Goal: Communication & Community: Participate in discussion

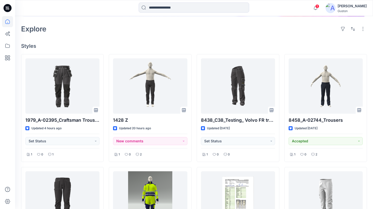
scroll to position [113, 0]
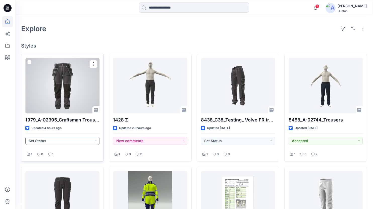
click at [95, 139] on button "Set Status" at bounding box center [62, 141] width 74 height 8
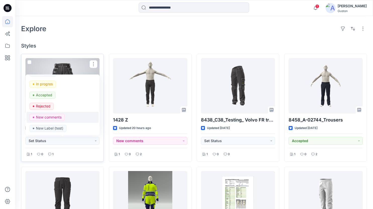
scroll to position [0, 0]
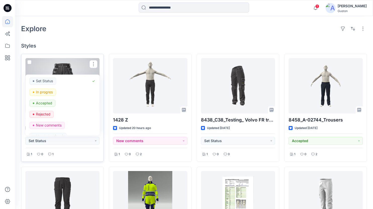
click at [78, 154] on div "1 0 1" at bounding box center [62, 153] width 74 height 10
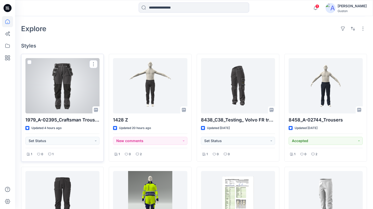
click at [69, 88] on div at bounding box center [62, 85] width 74 height 55
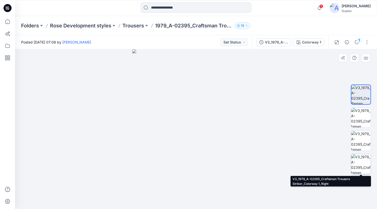
click at [360, 164] on img at bounding box center [361, 164] width 20 height 20
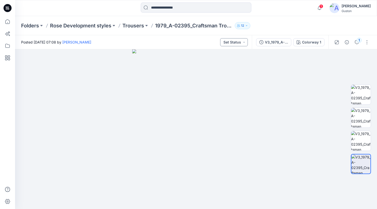
click at [232, 44] on button "Set Status" at bounding box center [234, 42] width 28 height 8
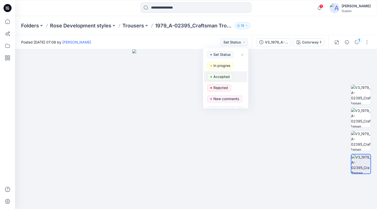
click at [216, 76] on p "Accepted" at bounding box center [221, 76] width 16 height 7
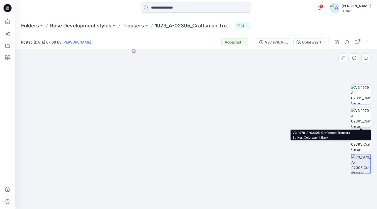
click at [360, 119] on img at bounding box center [361, 118] width 20 height 20
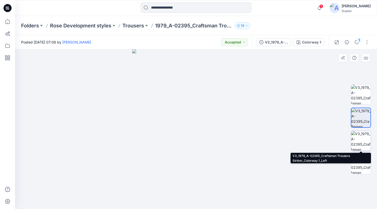
click at [363, 138] on img at bounding box center [361, 141] width 20 height 20
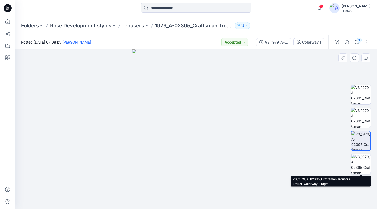
click at [362, 159] on img at bounding box center [361, 164] width 20 height 20
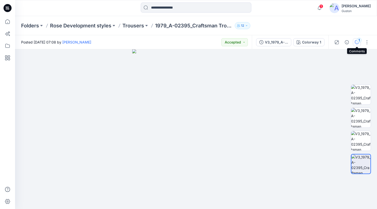
click at [356, 43] on icon "button" at bounding box center [357, 42] width 4 height 4
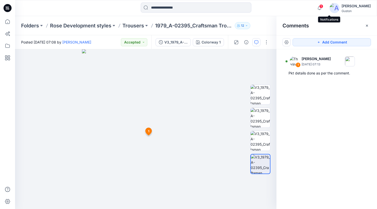
click at [323, 8] on span "1" at bounding box center [321, 6] width 4 height 4
click at [309, 170] on div "1 [PERSON_NAME] [DATE] 07:13 Pkt details done as per the comment." at bounding box center [326, 119] width 101 height 141
click at [148, 132] on span "1" at bounding box center [148, 131] width 1 height 5
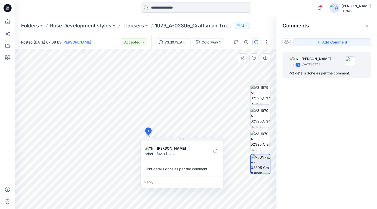
click at [148, 132] on span "1" at bounding box center [148, 131] width 1 height 5
click at [324, 8] on icon "button" at bounding box center [320, 8] width 10 height 10
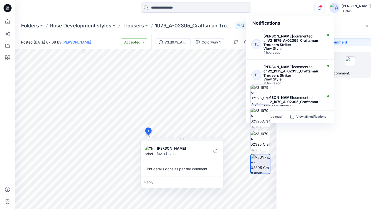
click at [135, 40] on button "Accepted" at bounding box center [134, 42] width 26 height 8
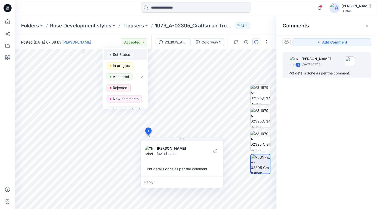
click at [125, 55] on p "Set Status" at bounding box center [121, 54] width 17 height 7
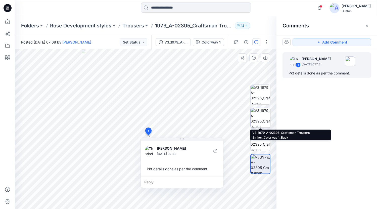
click at [260, 117] on img at bounding box center [261, 118] width 20 height 20
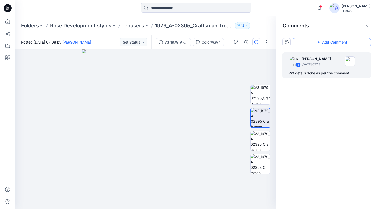
click at [318, 42] on icon "button" at bounding box center [319, 42] width 4 height 4
click at [146, 86] on div "2" at bounding box center [145, 129] width 261 height 160
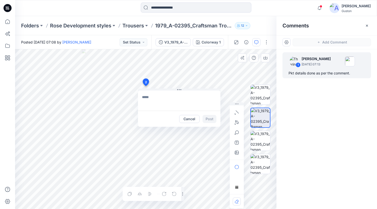
type textarea "*"
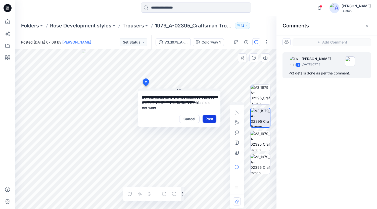
type textarea "**********"
click at [208, 120] on button "Post" at bounding box center [210, 119] width 14 height 8
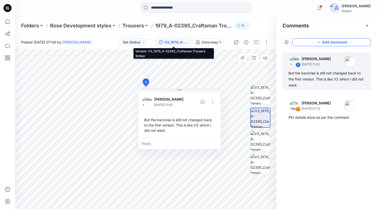
click at [177, 42] on div "V3_1979_A-02395_Craftsman Trousers Striker" at bounding box center [175, 42] width 23 height 6
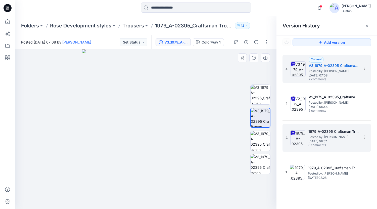
click at [318, 137] on span "Posted by: [PERSON_NAME]" at bounding box center [333, 136] width 50 height 5
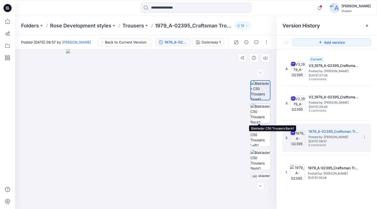
click at [255, 110] on img at bounding box center [261, 114] width 20 height 20
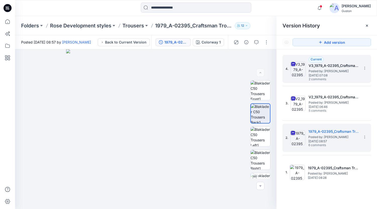
click at [328, 71] on span "Posted by: [PERSON_NAME]" at bounding box center [334, 71] width 50 height 5
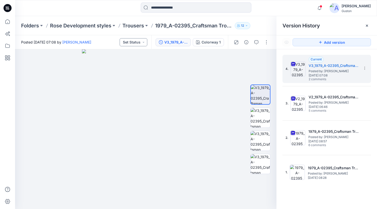
click at [145, 42] on button "Set Status" at bounding box center [134, 42] width 28 height 8
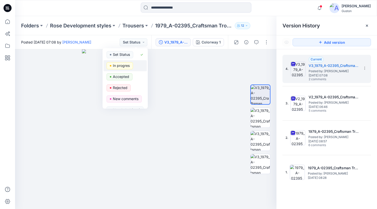
click at [118, 66] on p "In progres" at bounding box center [121, 65] width 17 height 7
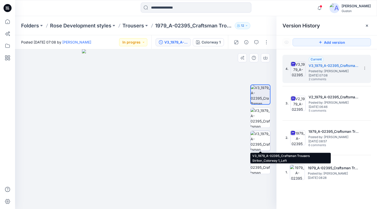
click at [260, 141] on img at bounding box center [261, 141] width 20 height 20
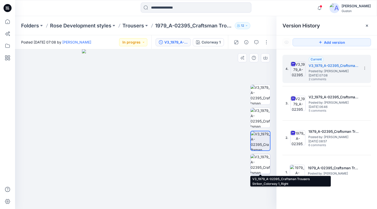
click at [258, 162] on img at bounding box center [261, 164] width 20 height 20
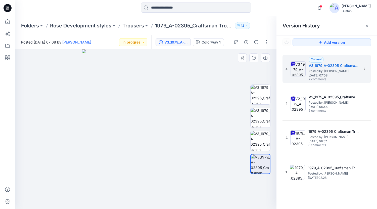
click at [148, 127] on img at bounding box center [146, 129] width 128 height 160
drag, startPoint x: 153, startPoint y: 135, endPoint x: 175, endPoint y: 92, distance: 48.1
click at [152, 71] on img at bounding box center [146, 60] width 244 height 297
click at [324, 8] on icon "button" at bounding box center [320, 8] width 10 height 10
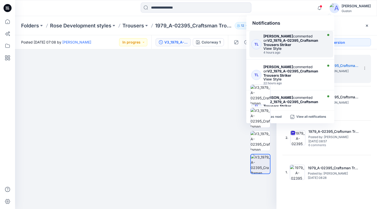
click at [287, 42] on div "[PERSON_NAME] commented on V2_1979_A-02395_Craftsman Trousers Striker" at bounding box center [292, 40] width 58 height 13
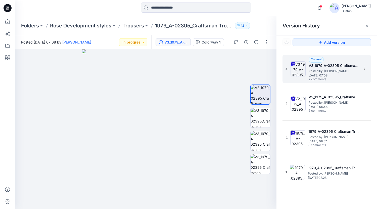
click at [330, 74] on span "[DATE] 07:08" at bounding box center [334, 76] width 50 height 4
click at [324, 8] on icon "button" at bounding box center [320, 8] width 10 height 10
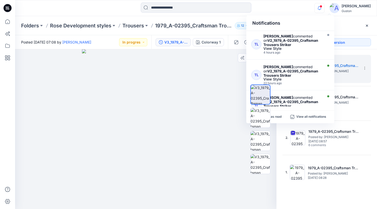
click at [272, 116] on div at bounding box center [260, 129] width 32 height 98
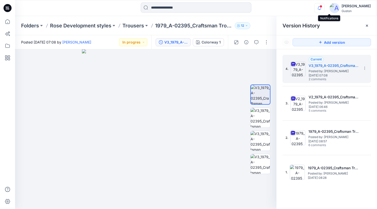
click at [324, 6] on icon "button" at bounding box center [320, 8] width 10 height 10
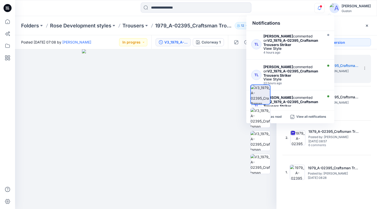
click at [359, 8] on div "[PERSON_NAME]" at bounding box center [356, 6] width 29 height 6
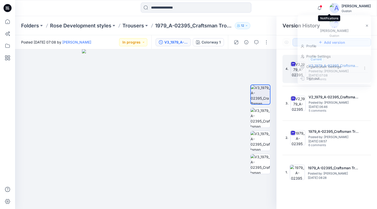
drag, startPoint x: 330, startPoint y: 7, endPoint x: 322, endPoint y: 8, distance: 8.0
click at [322, 7] on span at bounding box center [321, 6] width 3 height 3
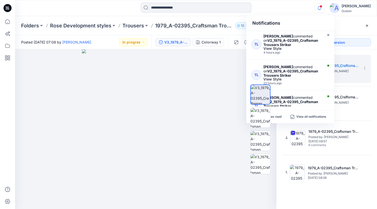
click at [67, 13] on div at bounding box center [60, 8] width 90 height 11
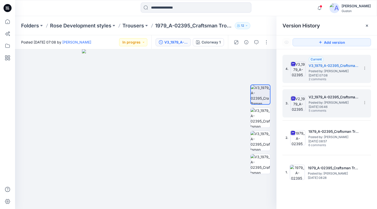
click at [327, 98] on h5 "V2_1979_A-02395_Craftsman Trousers Striker" at bounding box center [334, 97] width 50 height 6
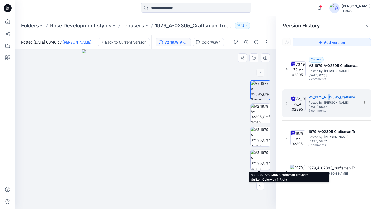
click at [257, 161] on img at bounding box center [261, 160] width 20 height 20
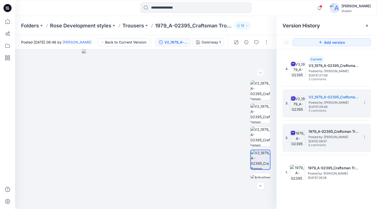
click at [308, 141] on div "2. 1979_A-02395_Craftsman Trousers Striker Posted by: [PERSON_NAME] [DATE] 08:5…" at bounding box center [323, 138] width 75 height 24
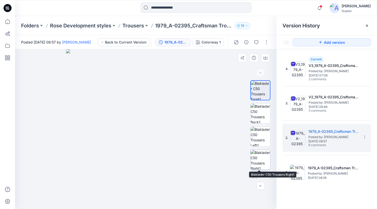
drag, startPoint x: 267, startPoint y: 159, endPoint x: 259, endPoint y: 159, distance: 8.0
click at [265, 159] on img at bounding box center [261, 160] width 20 height 20
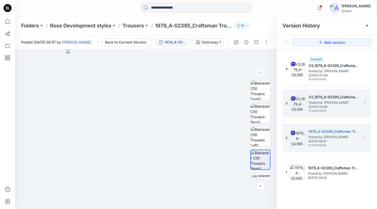
click at [314, 100] on h5 "V2_1979_A-02395_Craftsman Trousers Striker" at bounding box center [334, 97] width 50 height 6
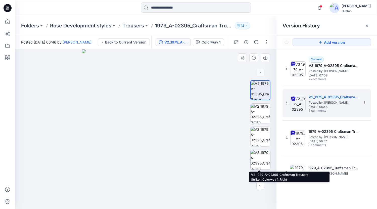
click at [258, 160] on img at bounding box center [261, 160] width 20 height 20
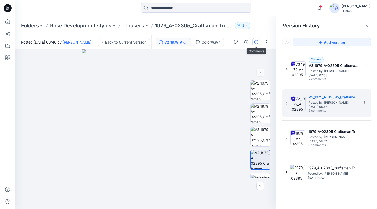
click at [257, 43] on icon "button" at bounding box center [256, 42] width 4 height 4
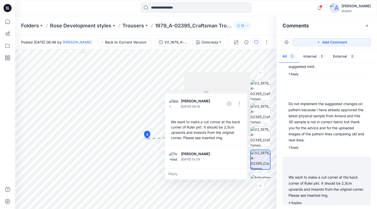
scroll to position [64, 0]
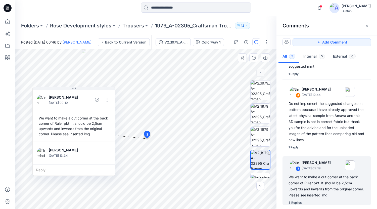
drag, startPoint x: 98, startPoint y: 134, endPoint x: 108, endPoint y: 130, distance: 11.4
click at [80, 131] on div "We want to make a cut corner at the back corner of Ruler pkt. It should be 2,5c…" at bounding box center [74, 125] width 74 height 25
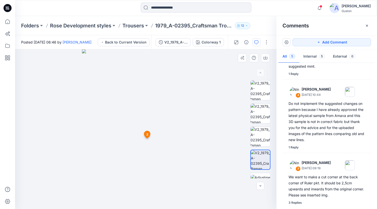
click at [205, 118] on img at bounding box center [146, 129] width 128 height 160
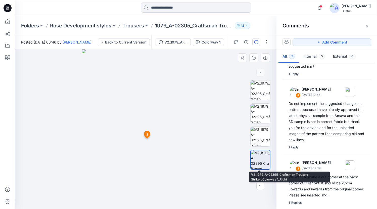
click at [254, 158] on img at bounding box center [260, 159] width 19 height 19
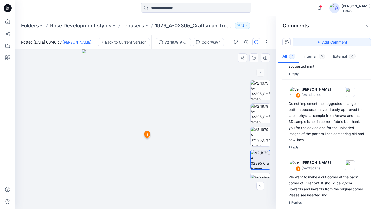
click at [146, 133] on icon at bounding box center [147, 134] width 6 height 7
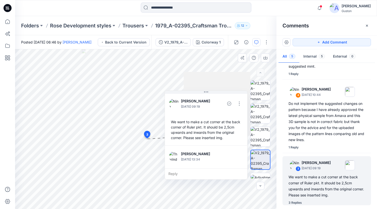
click at [146, 133] on icon at bounding box center [147, 134] width 6 height 7
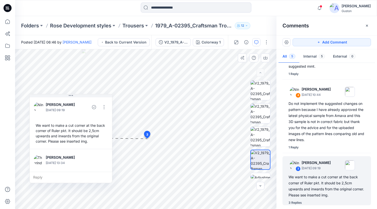
drag, startPoint x: 210, startPoint y: 96, endPoint x: 74, endPoint y: 101, distance: 136.1
click at [75, 101] on div "[PERSON_NAME] [DATE] 09:19 We want to make a cut corner at the back corner of R…" at bounding box center [71, 122] width 82 height 53
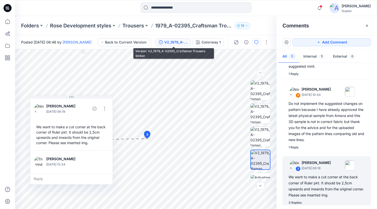
click at [179, 42] on div "V2_1979_A-02395_Craftsman Trousers Striker" at bounding box center [175, 42] width 23 height 6
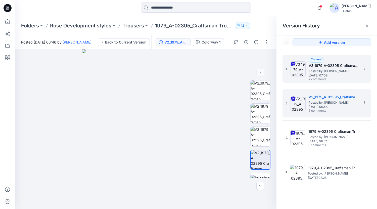
click at [326, 68] on h5 "V3_1979_A-02395_Craftsman Trousers Striker" at bounding box center [334, 66] width 50 height 6
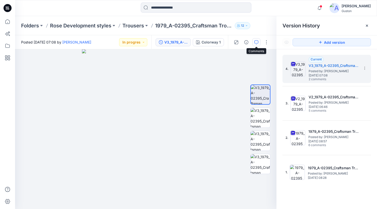
click at [254, 44] on button "button" at bounding box center [256, 42] width 8 height 8
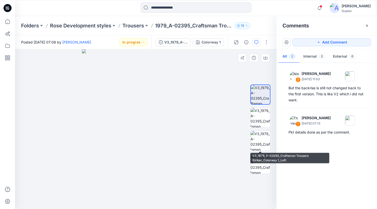
click at [262, 151] on div at bounding box center [260, 129] width 20 height 98
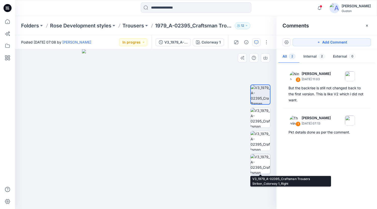
drag, startPoint x: 257, startPoint y: 158, endPoint x: 255, endPoint y: 160, distance: 2.7
click at [257, 158] on img at bounding box center [261, 164] width 20 height 20
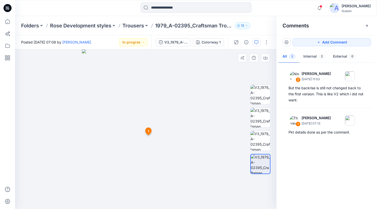
click at [148, 132] on span "1" at bounding box center [148, 131] width 1 height 5
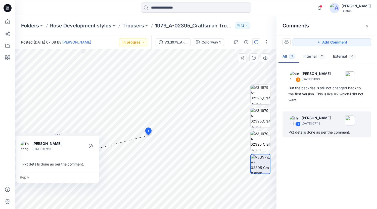
drag, startPoint x: 177, startPoint y: 143, endPoint x: 42, endPoint y: 127, distance: 135.2
click at [42, 133] on div "[PERSON_NAME] [DATE] 07:13 Pkt details done as per the comment. Reply" at bounding box center [57, 158] width 83 height 50
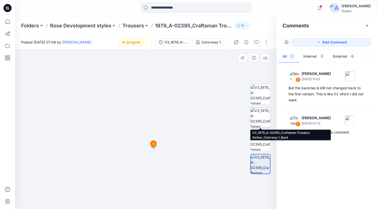
click at [257, 120] on img at bounding box center [261, 118] width 20 height 20
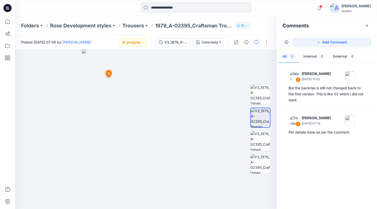
drag, startPoint x: 145, startPoint y: 82, endPoint x: 108, endPoint y: 74, distance: 37.7
drag, startPoint x: 111, startPoint y: 72, endPoint x: 146, endPoint y: 81, distance: 36.4
click at [145, 43] on button "In progres" at bounding box center [133, 42] width 28 height 8
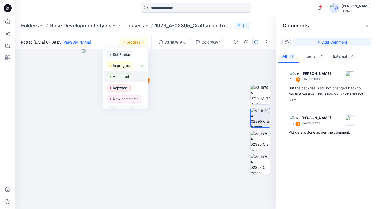
scroll to position [8, 0]
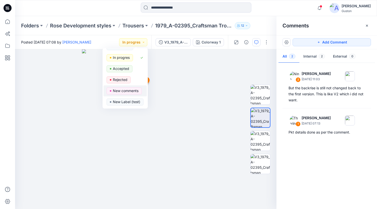
click at [131, 91] on p "New comments" at bounding box center [126, 90] width 26 height 7
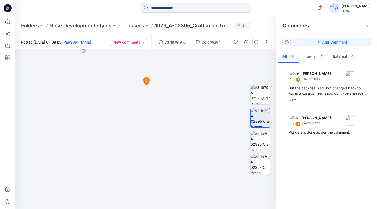
click at [144, 44] on button "New comments" at bounding box center [128, 42] width 37 height 8
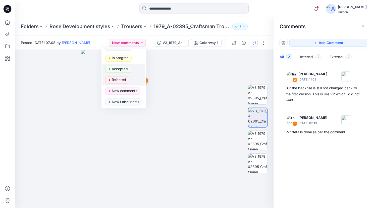
scroll to position [0, 0]
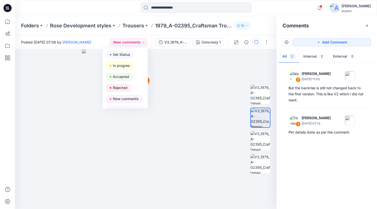
click at [324, 173] on div "2 [PERSON_NAME] [DATE] 11:03 But the backrise is still not changed back to the …" at bounding box center [326, 134] width 101 height 141
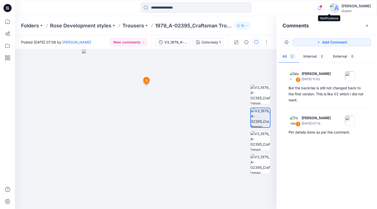
click at [324, 8] on icon "button" at bounding box center [320, 8] width 10 height 10
click at [304, 8] on div "Notifications TL Tharindu [PERSON_NAME] commented on V2_1979_A-02395_Craftsman …" at bounding box center [196, 8] width 362 height 11
click at [324, 8] on icon "button" at bounding box center [320, 8] width 10 height 10
drag, startPoint x: 275, startPoint y: 117, endPoint x: 311, endPoint y: 160, distance: 56.4
click at [311, 160] on div "2 [PERSON_NAME] [DATE] 11:03 But the backrise is still not changed back to the …" at bounding box center [326, 134] width 101 height 141
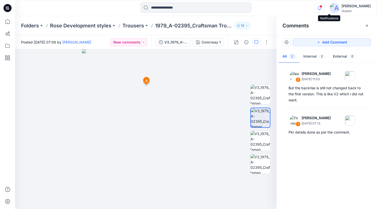
click at [320, 10] on icon "button" at bounding box center [320, 9] width 2 height 1
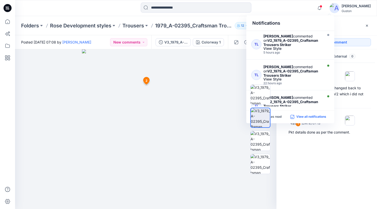
click at [311, 118] on p "View all notifications" at bounding box center [311, 117] width 30 height 5
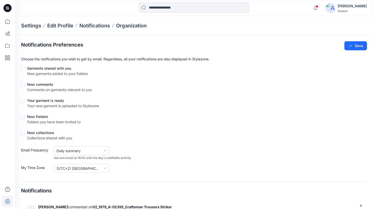
click at [24, 68] on span at bounding box center [23, 69] width 4 height 4
click at [21, 85] on span at bounding box center [23, 85] width 4 height 4
click at [23, 101] on span at bounding box center [23, 101] width 4 height 4
click at [22, 118] on span at bounding box center [23, 117] width 4 height 4
click at [23, 134] on span at bounding box center [23, 133] width 4 height 4
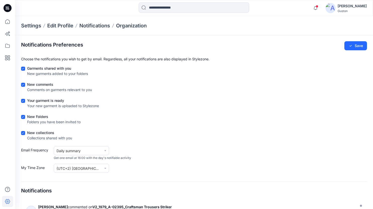
click at [24, 117] on icon at bounding box center [23, 117] width 2 height 2
click at [24, 133] on icon at bounding box center [23, 133] width 2 height 2
click at [106, 151] on icon at bounding box center [105, 150] width 3 height 3
click at [360, 49] on button "Save" at bounding box center [356, 45] width 23 height 9
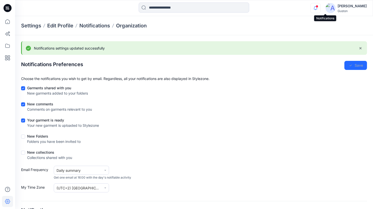
click at [320, 9] on icon "button" at bounding box center [316, 8] width 10 height 10
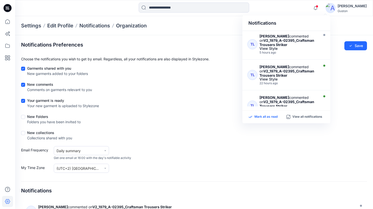
click at [250, 117] on icon at bounding box center [251, 117] width 4 height 2
click at [261, 117] on p "Mark all as read" at bounding box center [266, 117] width 23 height 5
click at [333, 138] on div "New collections Collections shared with you" at bounding box center [194, 136] width 346 height 13
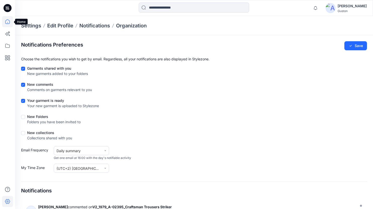
click at [9, 24] on icon at bounding box center [7, 21] width 11 height 11
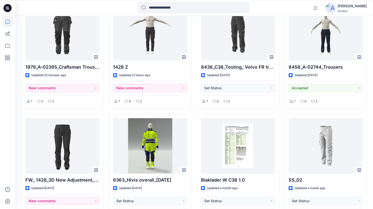
scroll to position [166, 0]
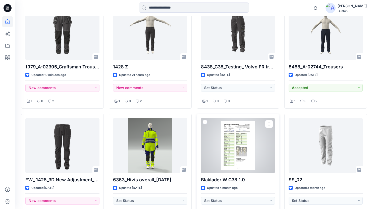
click at [251, 145] on div at bounding box center [238, 145] width 74 height 55
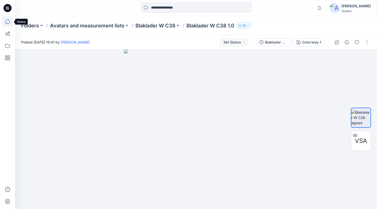
click at [7, 21] on icon at bounding box center [7, 21] width 11 height 11
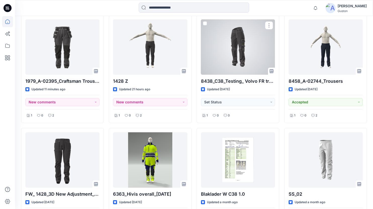
scroll to position [151, 0]
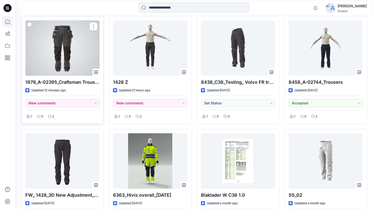
click at [85, 43] on div at bounding box center [62, 47] width 74 height 55
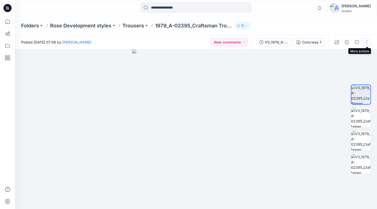
click at [366, 42] on button "button" at bounding box center [367, 42] width 8 height 8
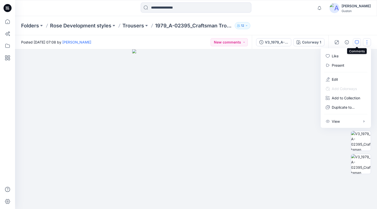
click at [357, 41] on icon "button" at bounding box center [357, 42] width 4 height 4
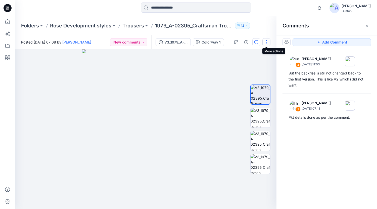
click at [264, 41] on button "button" at bounding box center [266, 42] width 8 height 8
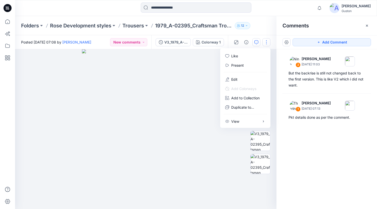
click at [303, 179] on div "2 [PERSON_NAME] [DATE] 11:03 But the backrise is still not changed back to the …" at bounding box center [326, 119] width 101 height 141
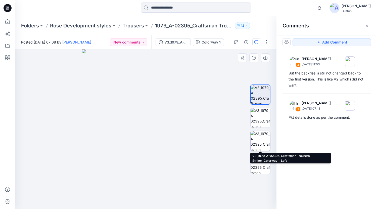
click at [262, 143] on img at bounding box center [261, 141] width 20 height 20
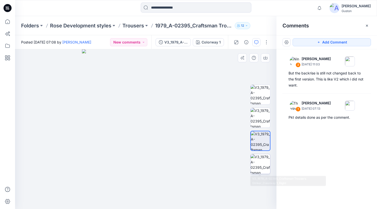
click at [260, 166] on img at bounding box center [261, 164] width 20 height 20
